Goal: Communication & Community: Answer question/provide support

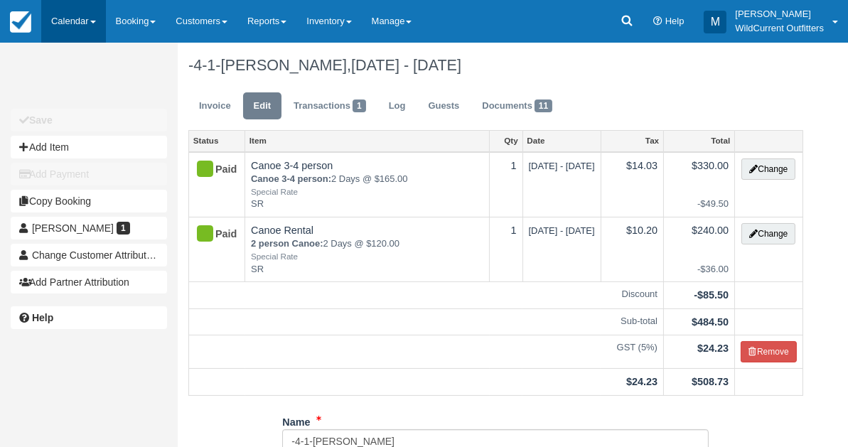
click at [72, 23] on link "Calendar" at bounding box center [73, 21] width 65 height 43
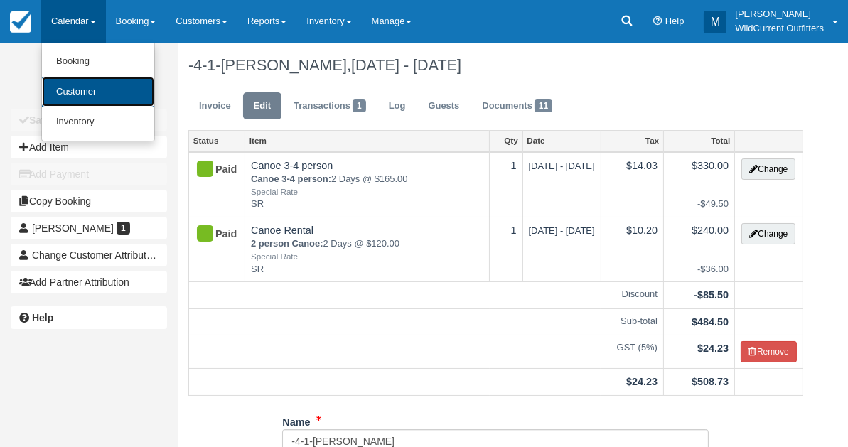
click at [73, 99] on link "Customer" at bounding box center [98, 92] width 112 height 31
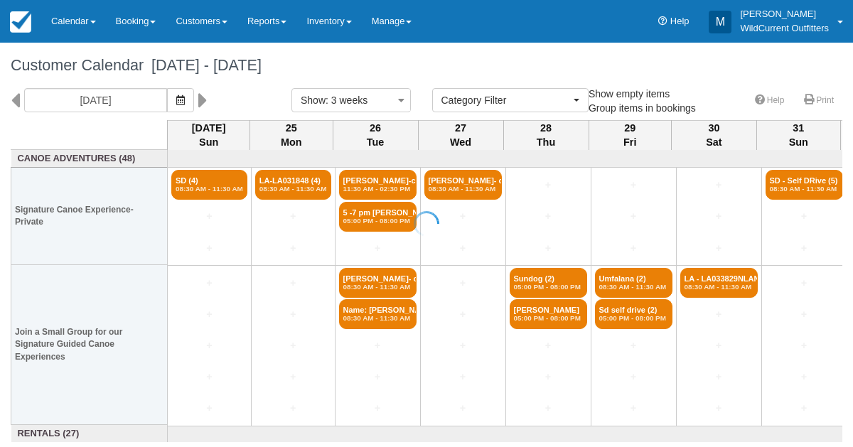
select select
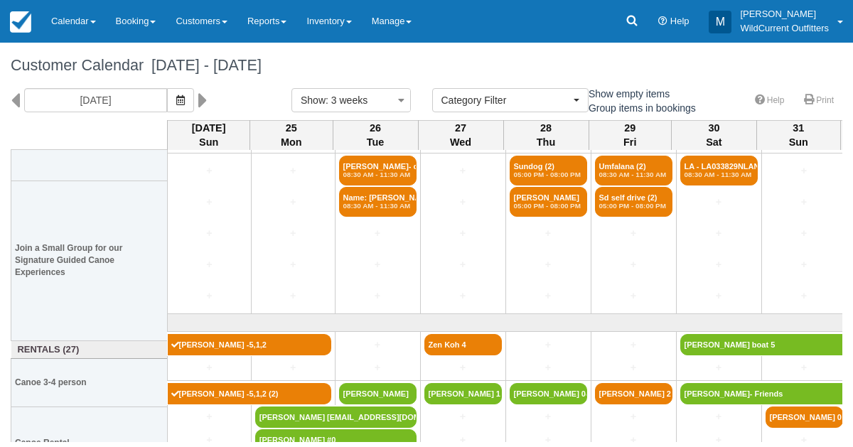
scroll to position [121, 0]
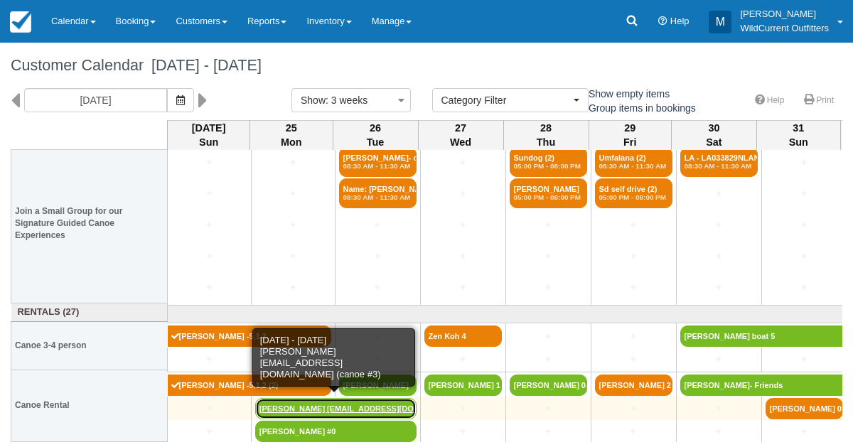
click at [271, 404] on link "Dustin Bender dustinjbender1@gmail.com (" at bounding box center [335, 408] width 161 height 21
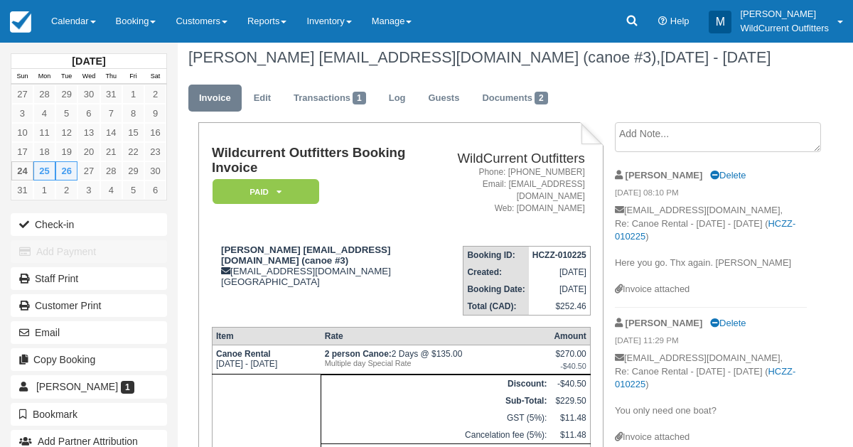
scroll to position [4, 0]
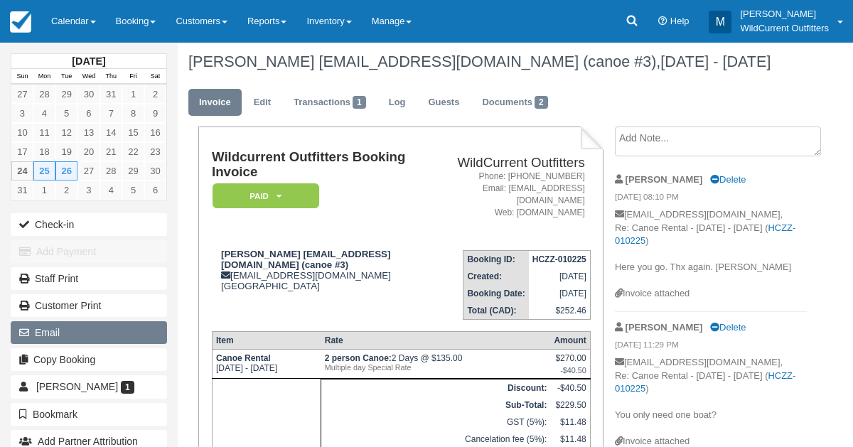
click at [62, 337] on button "Email" at bounding box center [89, 332] width 156 height 23
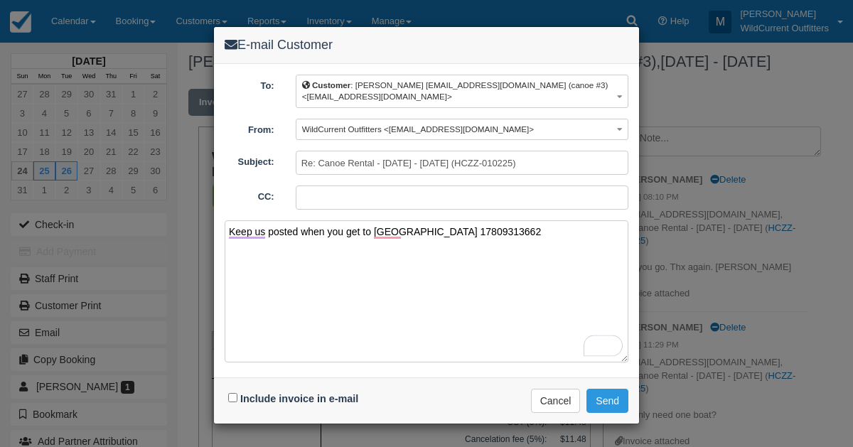
type textarea "Keep us posted when you get to jasper 17809313662"
click at [233, 393] on input "Include invoice in e-mail" at bounding box center [232, 397] width 9 height 9
checkbox input "true"
click at [601, 389] on button "Send" at bounding box center [607, 401] width 42 height 24
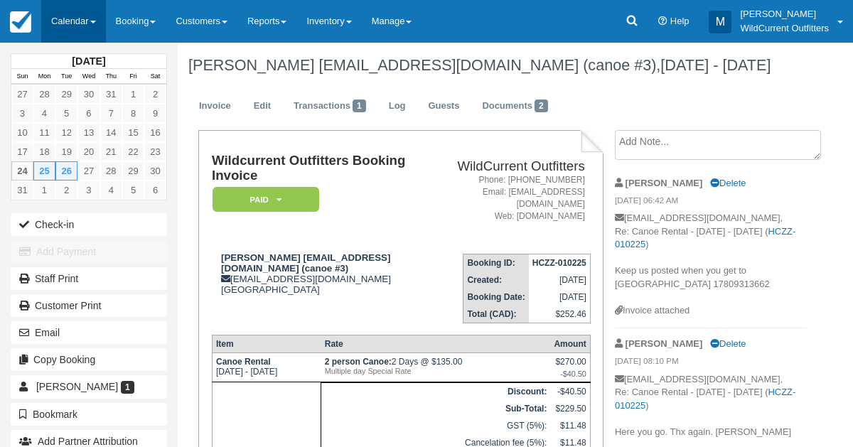
click at [65, 20] on link "Calendar" at bounding box center [73, 21] width 65 height 43
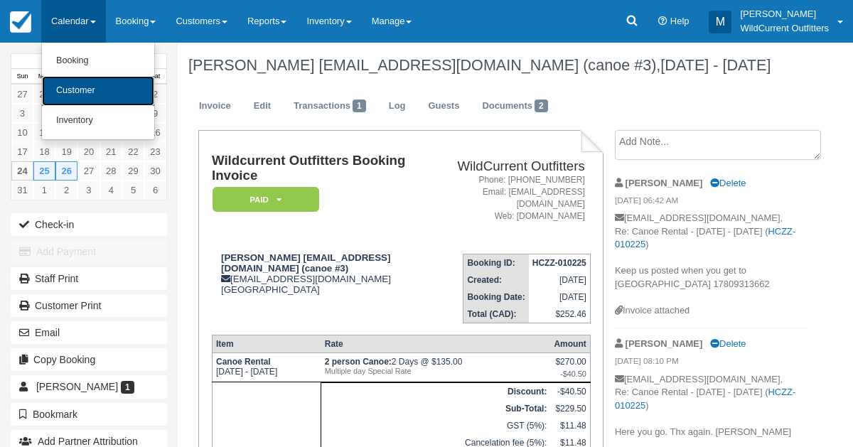
click at [70, 79] on link "Customer" at bounding box center [98, 91] width 112 height 30
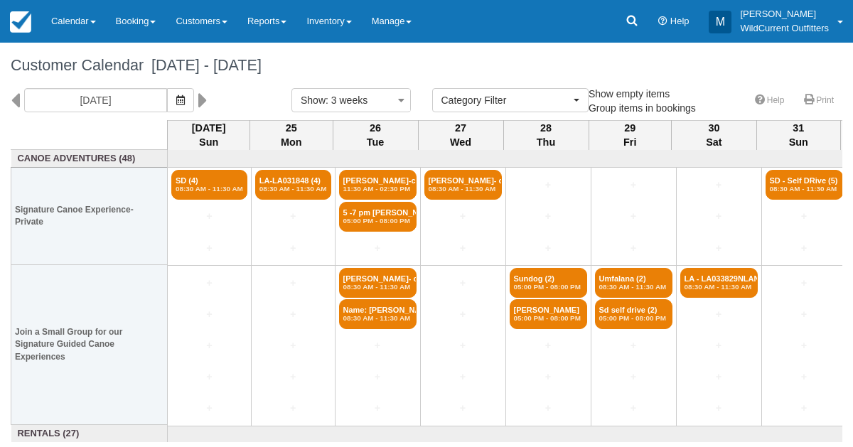
select select
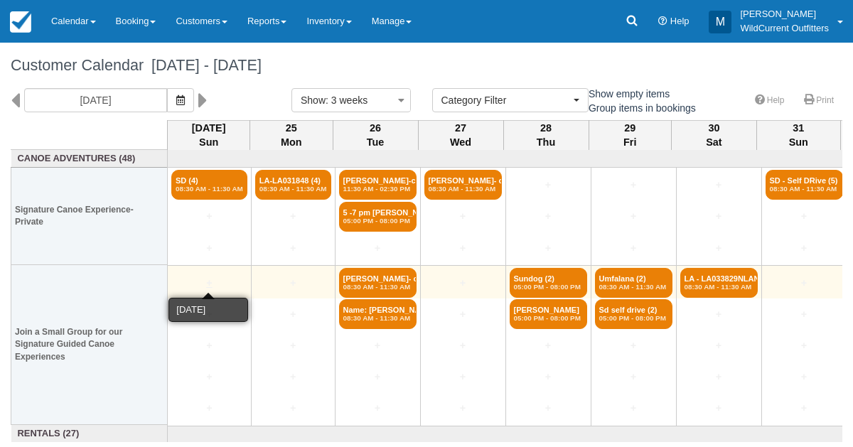
scroll to position [121, 0]
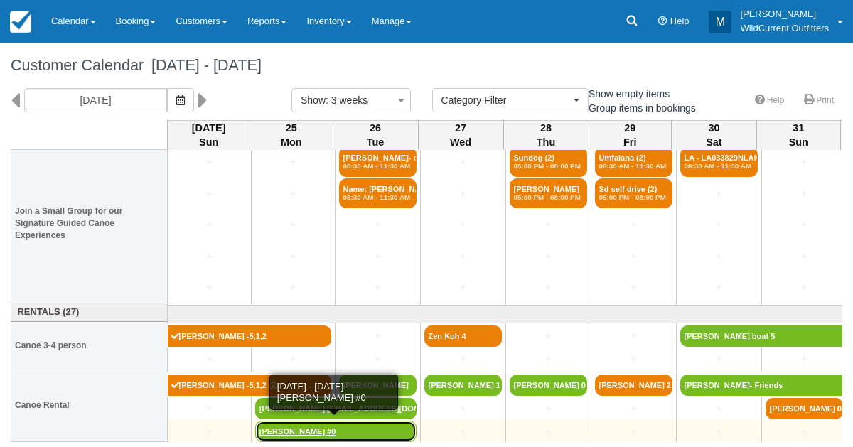
click at [284, 431] on link "[PERSON_NAME] #0" at bounding box center [335, 431] width 161 height 21
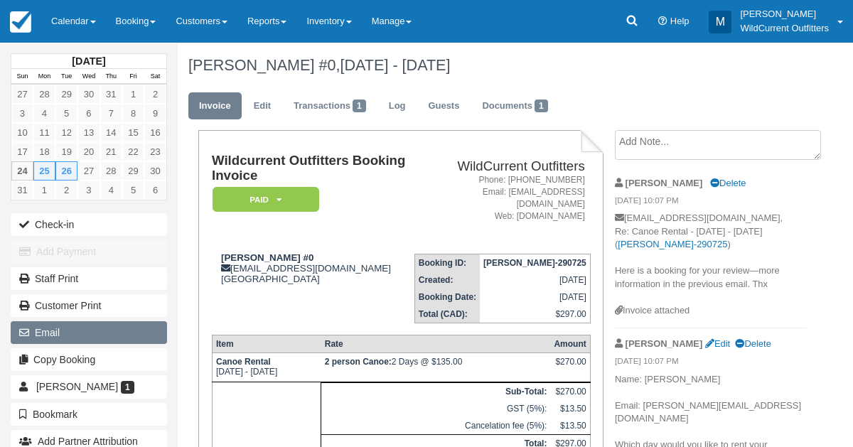
click at [71, 321] on button "Email" at bounding box center [89, 332] width 156 height 23
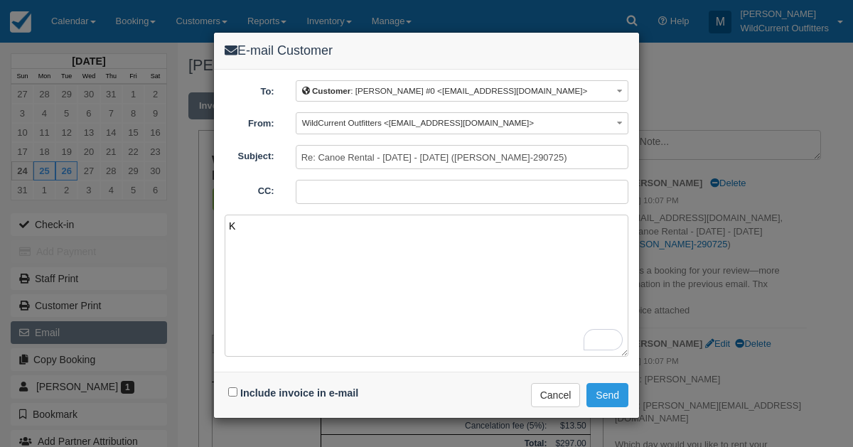
type textarea "Ke"
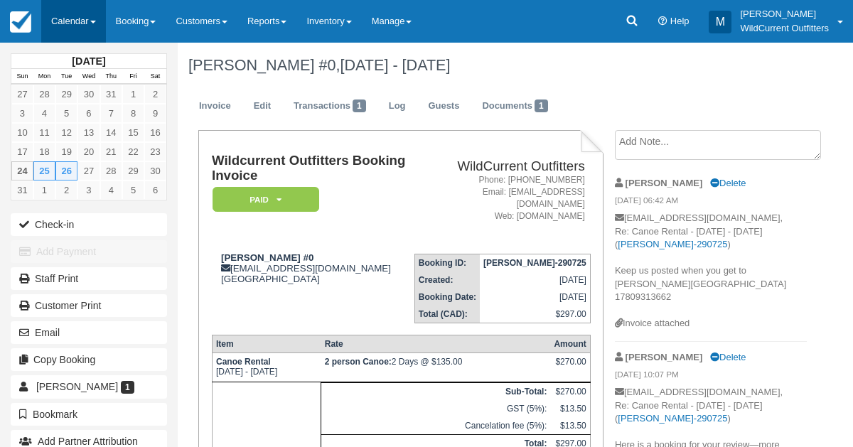
click at [70, 19] on link "Calendar" at bounding box center [73, 21] width 65 height 43
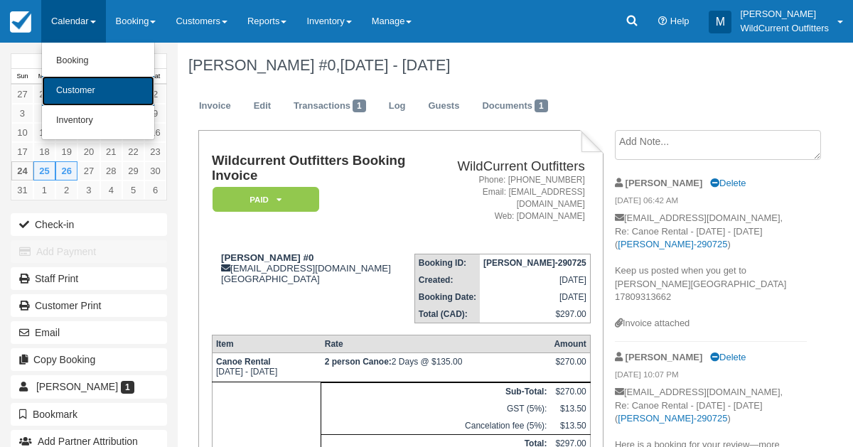
click at [72, 82] on link "Customer" at bounding box center [98, 91] width 112 height 30
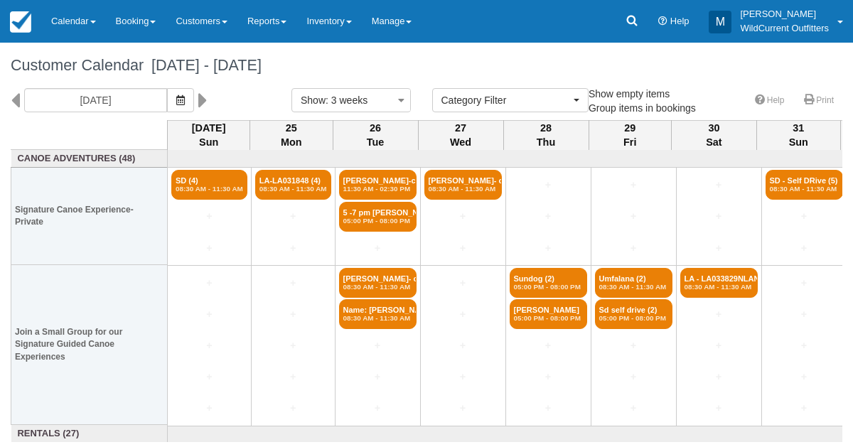
select select
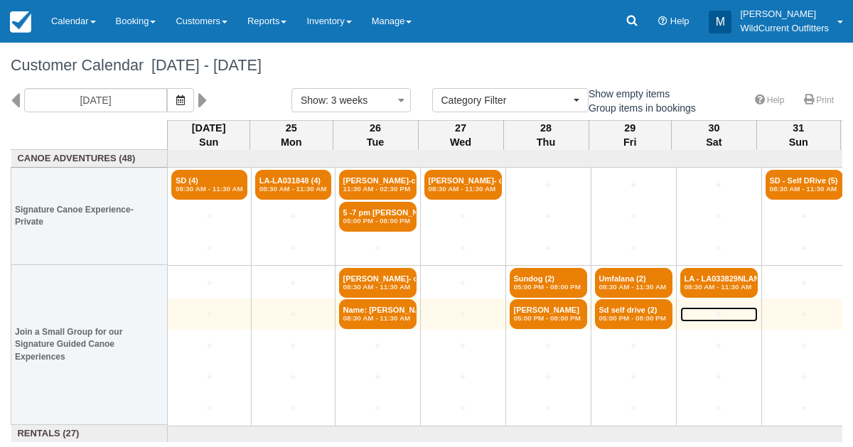
click at [729, 307] on link "+" at bounding box center [718, 314] width 77 height 15
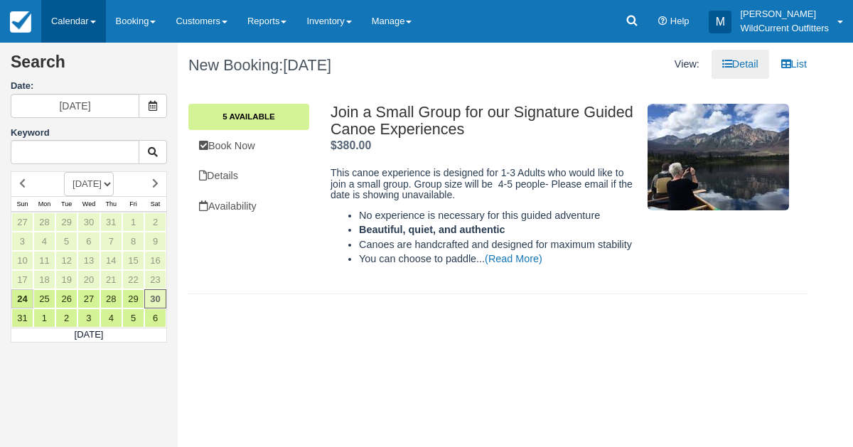
click at [70, 9] on link "Calendar" at bounding box center [73, 21] width 65 height 43
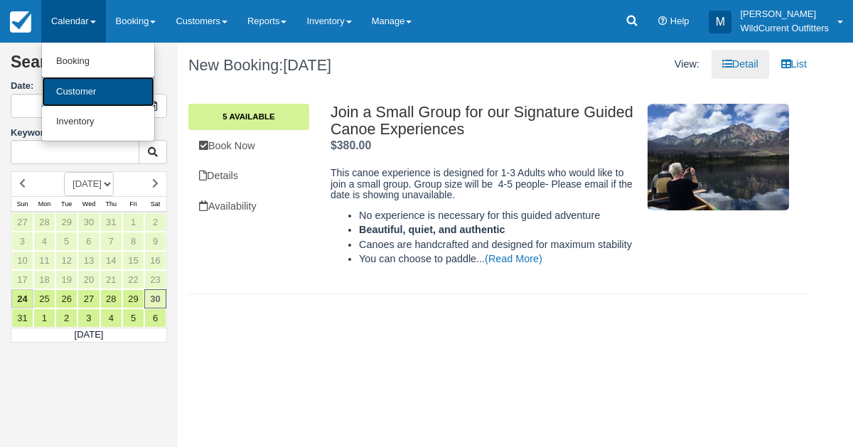
click at [65, 90] on link "Customer" at bounding box center [98, 92] width 112 height 31
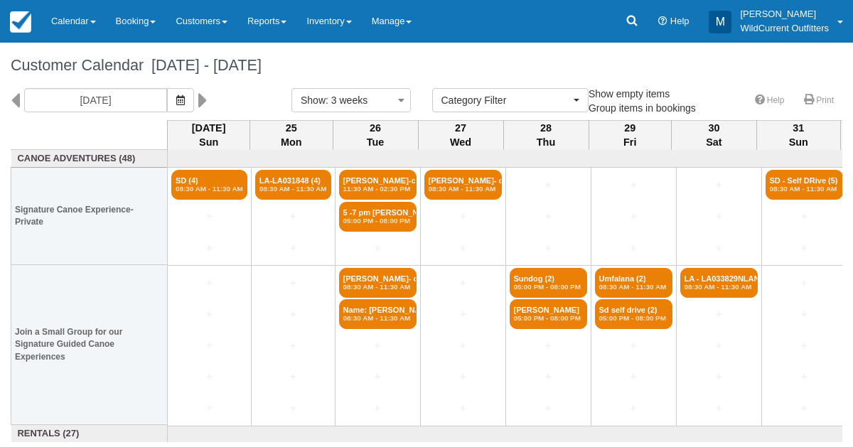
select select
click at [185, 99] on icon "button" at bounding box center [180, 100] width 9 height 10
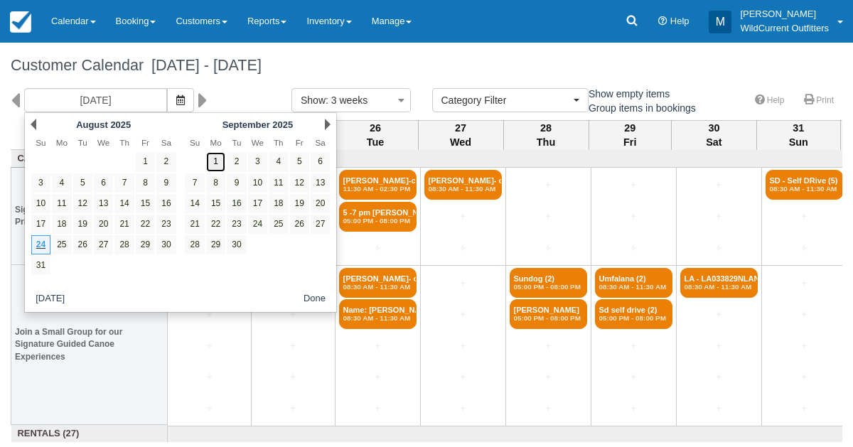
click at [210, 163] on link "1" at bounding box center [215, 161] width 19 height 19
type input "[DATE]"
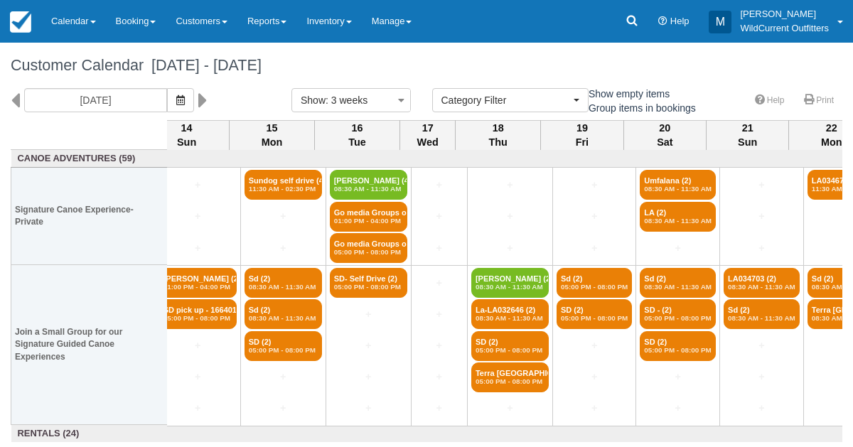
scroll to position [0, 1145]
